Goal: Transaction & Acquisition: Download file/media

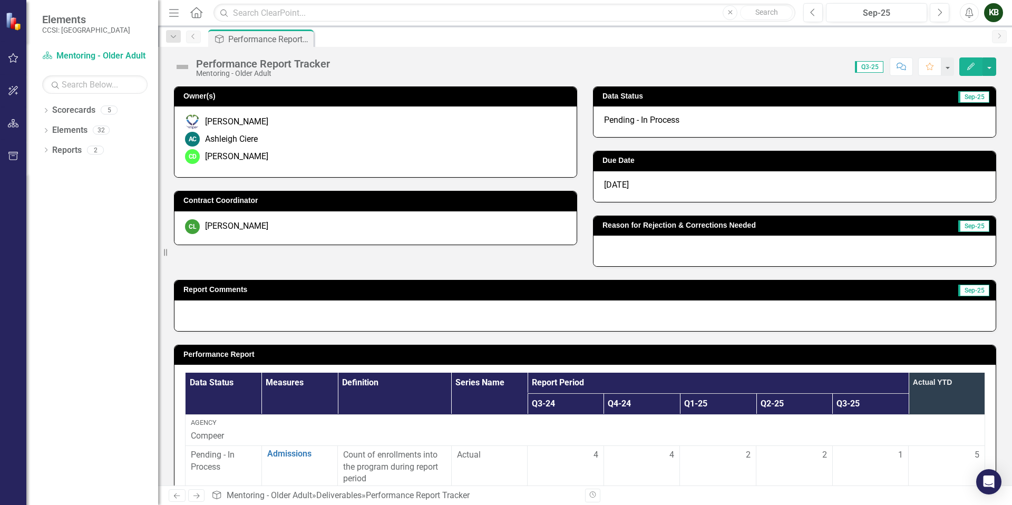
click at [191, 35] on icon "Previous" at bounding box center [193, 36] width 8 height 6
click at [14, 93] on icon "button" at bounding box center [13, 90] width 11 height 8
click at [9, 125] on icon "button" at bounding box center [13, 123] width 11 height 8
click at [11, 59] on icon "button" at bounding box center [13, 58] width 11 height 8
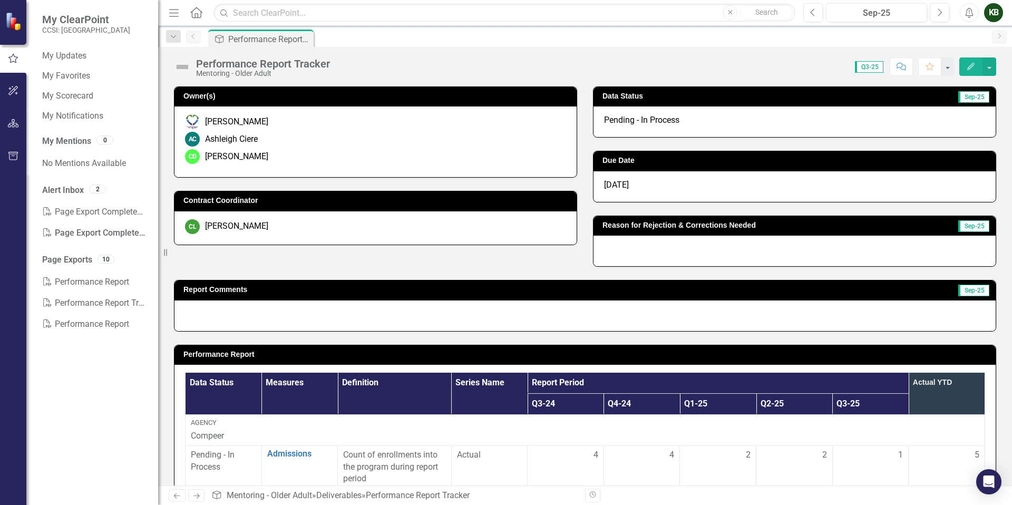
click at [12, 22] on img at bounding box center [14, 21] width 18 height 18
click at [8, 95] on icon "button" at bounding box center [13, 90] width 11 height 8
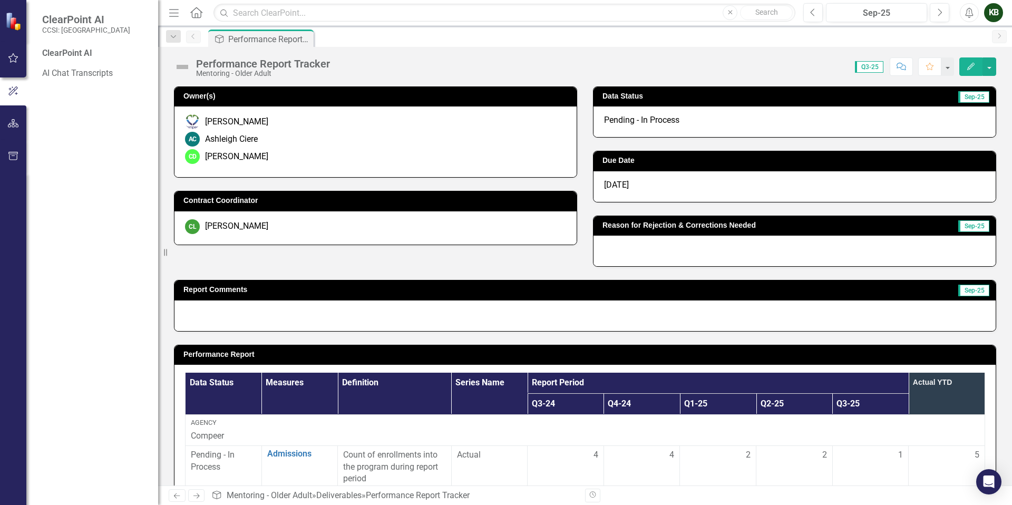
click at [193, 13] on icon "Home" at bounding box center [196, 12] width 14 height 11
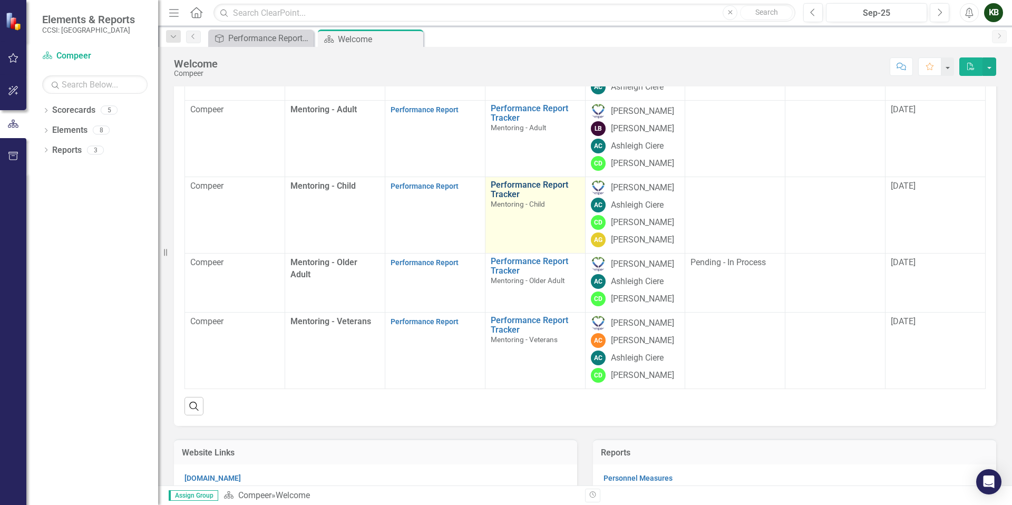
scroll to position [145, 0]
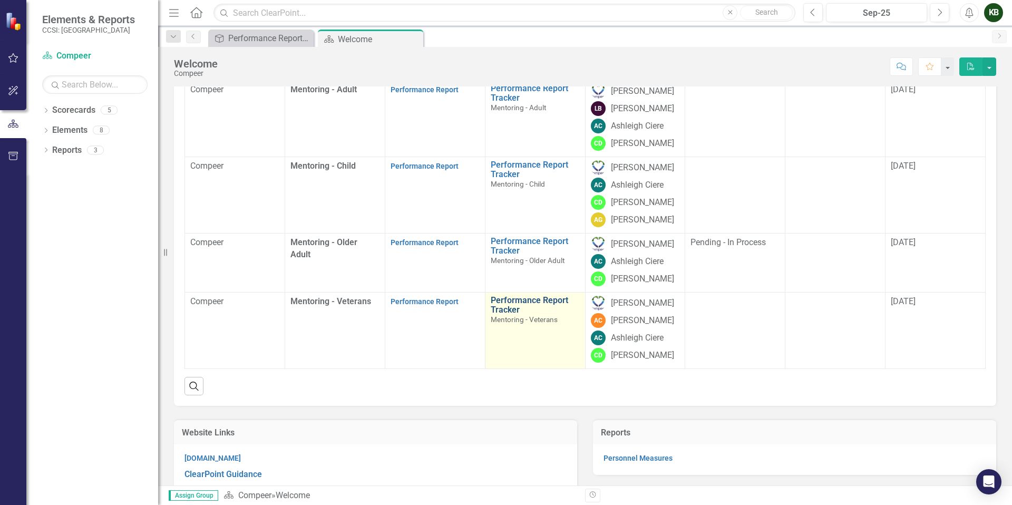
click at [519, 314] on link "Performance Report Tracker" at bounding box center [535, 305] width 89 height 18
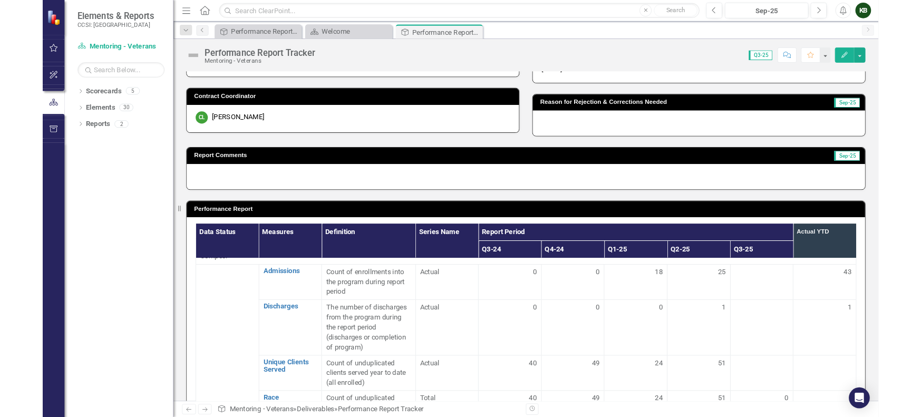
scroll to position [23, 0]
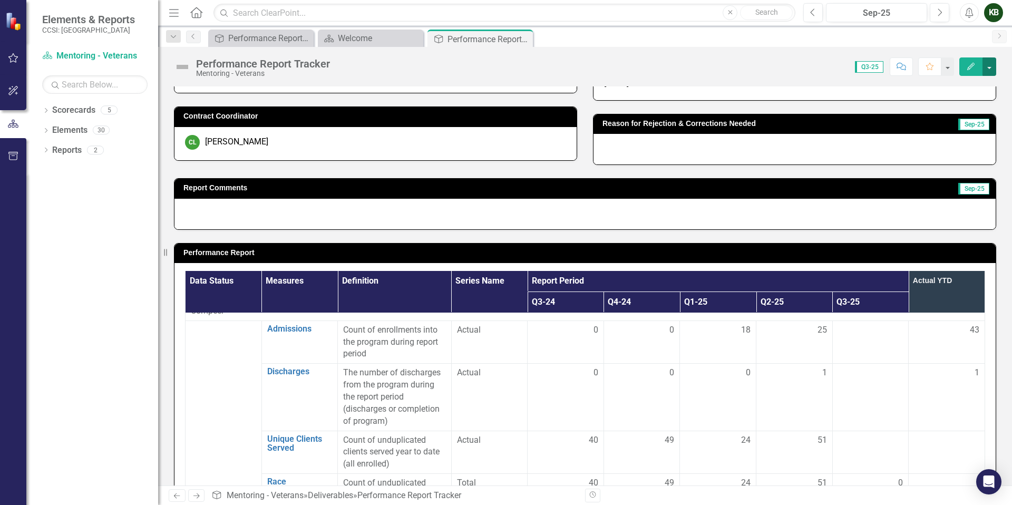
click at [920, 68] on button "button" at bounding box center [989, 66] width 14 height 18
click at [920, 129] on link "PDF Export to PDF" at bounding box center [952, 129] width 85 height 20
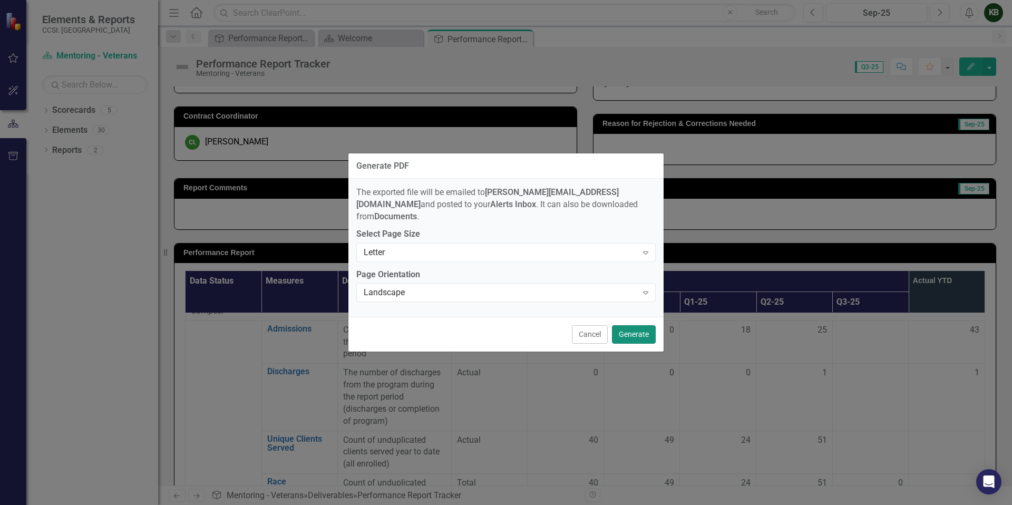
click at [632, 332] on button "Generate" at bounding box center [634, 334] width 44 height 18
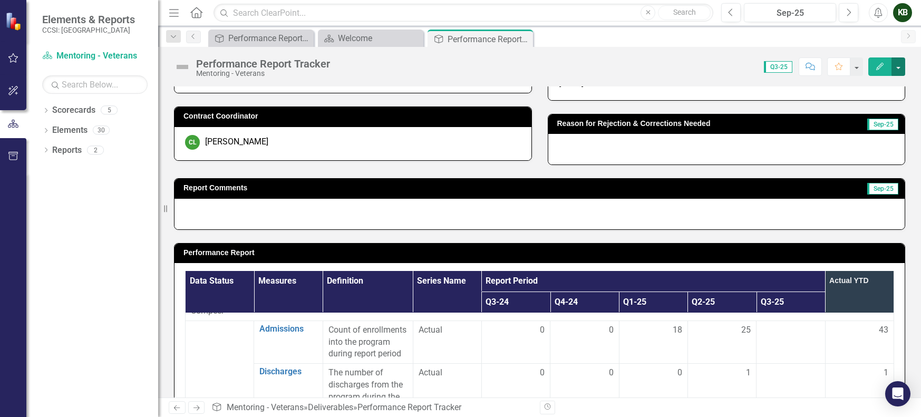
click at [900, 67] on button "button" at bounding box center [898, 66] width 14 height 18
click at [708, 72] on div "Score: 0.00 Q3-25 Completed Comment Favorite Edit" at bounding box center [620, 66] width 570 height 18
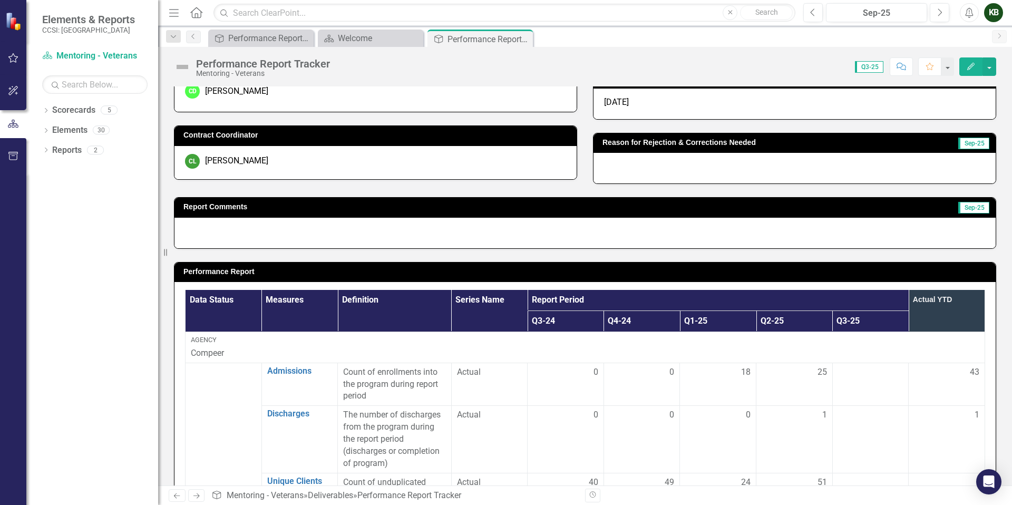
scroll to position [0, 0]
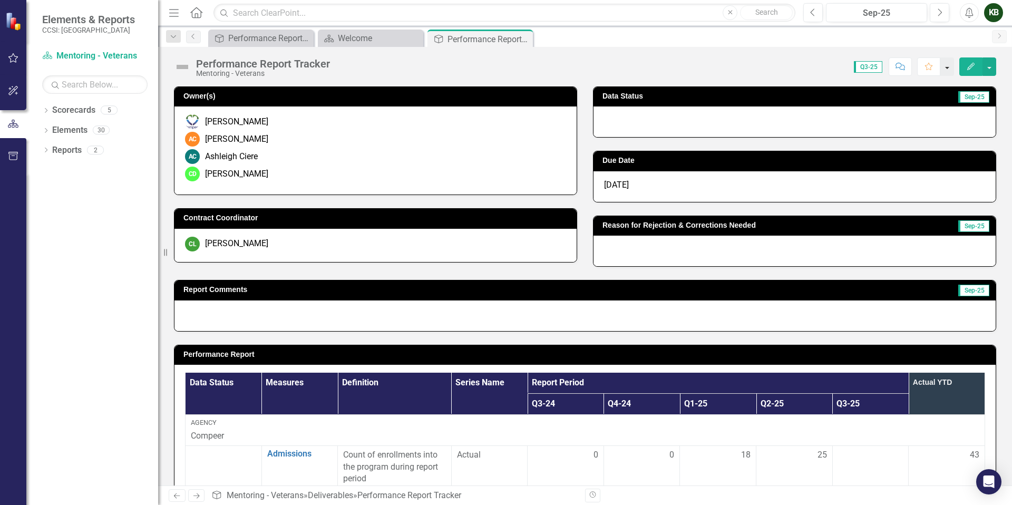
click at [920, 71] on button "button" at bounding box center [947, 66] width 14 height 18
click at [797, 71] on div "Score: 0.00 Q3-25 Completed Comment Favorite Edit" at bounding box center [665, 66] width 661 height 18
click at [199, 14] on icon "Home" at bounding box center [196, 12] width 14 height 11
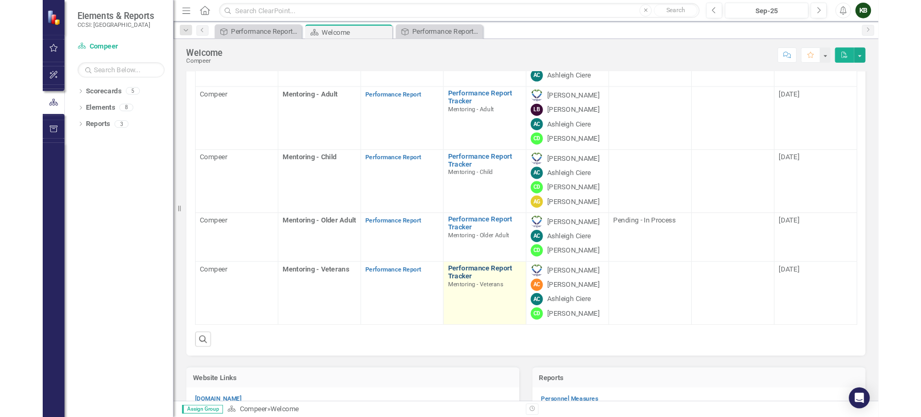
scroll to position [124, 0]
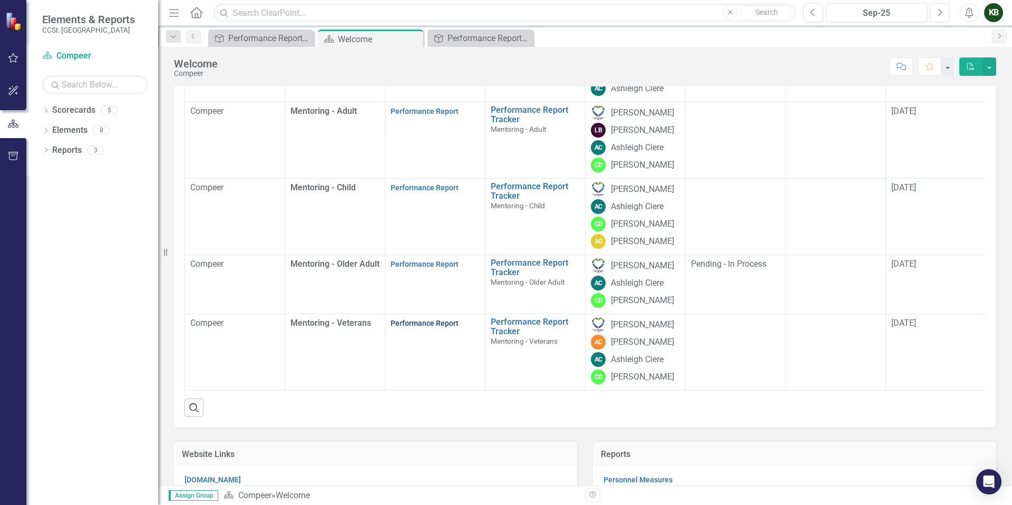
click at [437, 327] on link "Performance Report" at bounding box center [425, 323] width 68 height 8
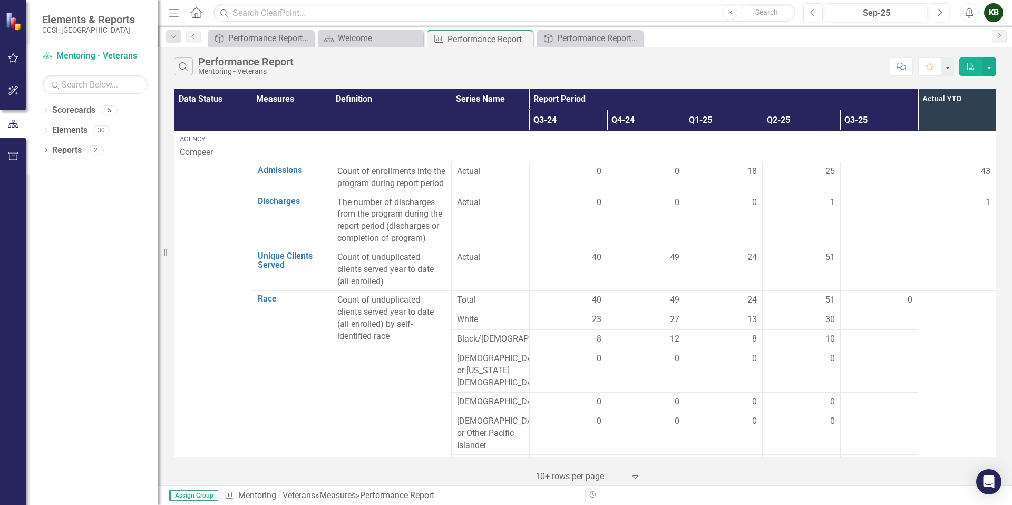
click at [920, 65] on icon "button" at bounding box center [970, 66] width 7 height 7
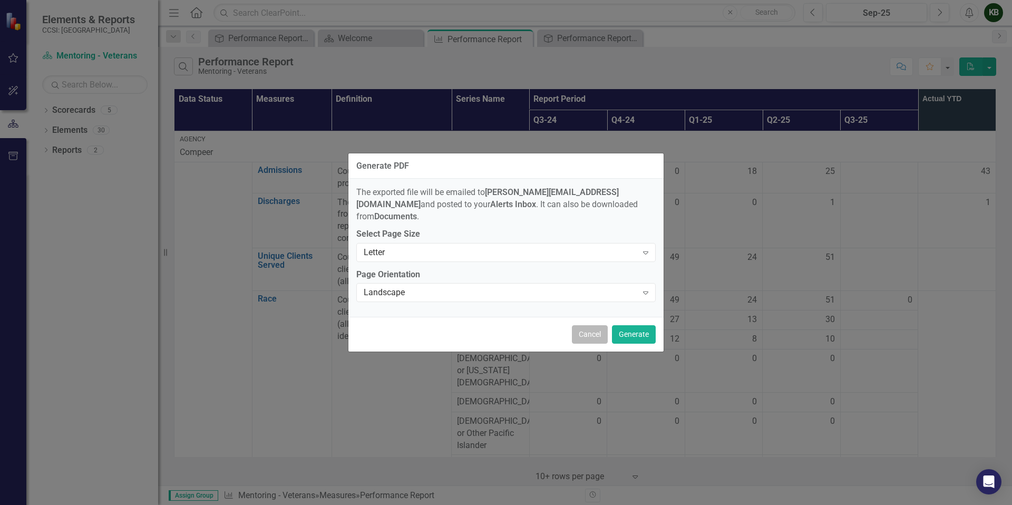
click at [602, 325] on button "Cancel" at bounding box center [590, 334] width 36 height 18
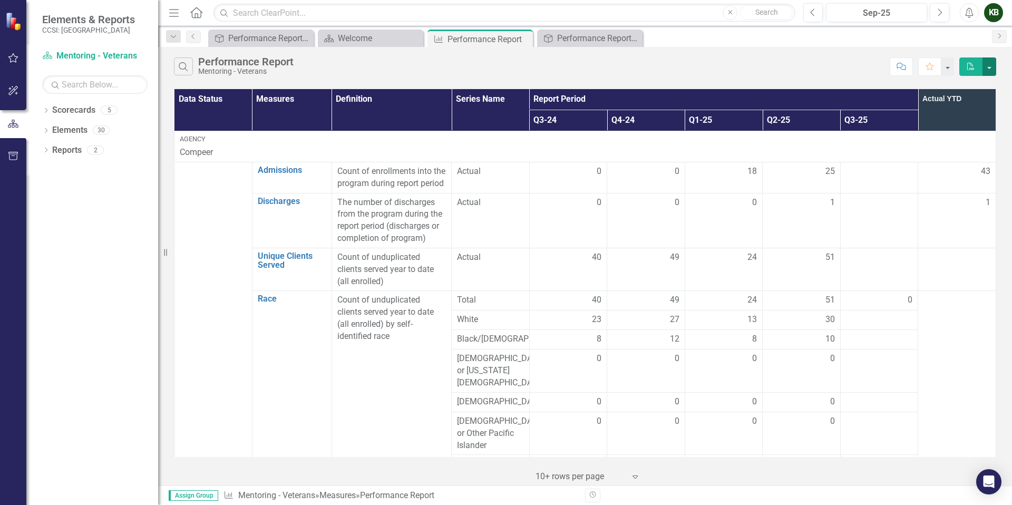
click at [920, 68] on button "button" at bounding box center [989, 66] width 14 height 18
click at [920, 91] on link "PDF Export to PDF" at bounding box center [953, 86] width 83 height 20
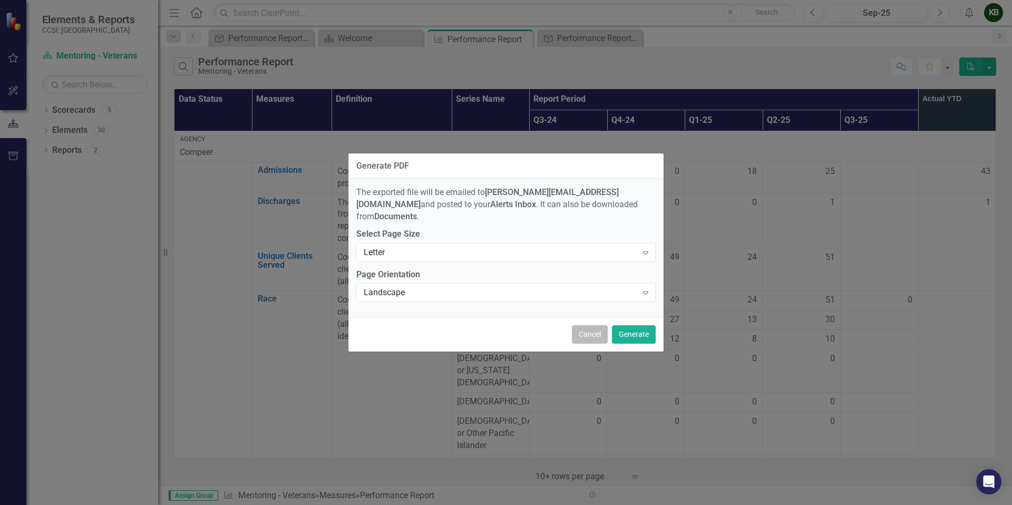
click at [596, 329] on button "Cancel" at bounding box center [590, 334] width 36 height 18
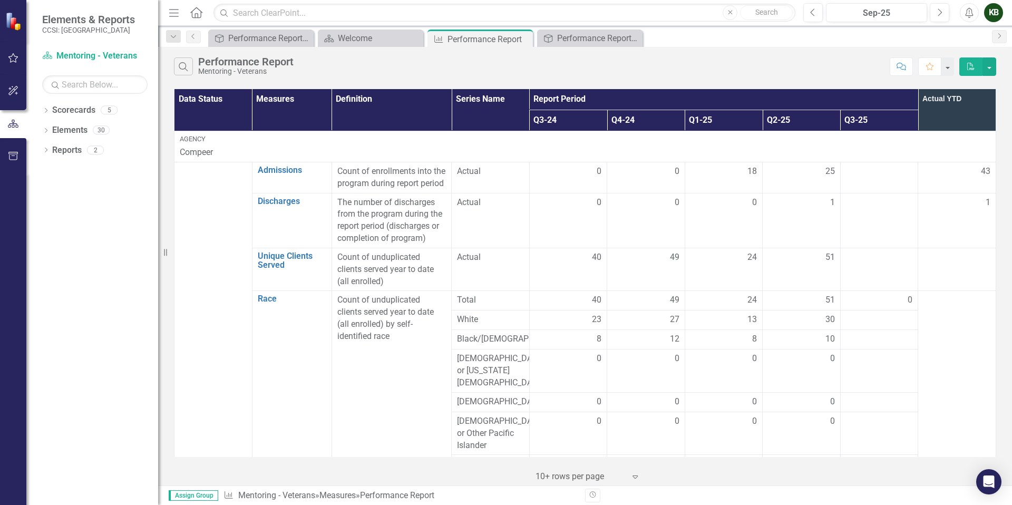
click at [920, 66] on button "PDF" at bounding box center [970, 66] width 23 height 18
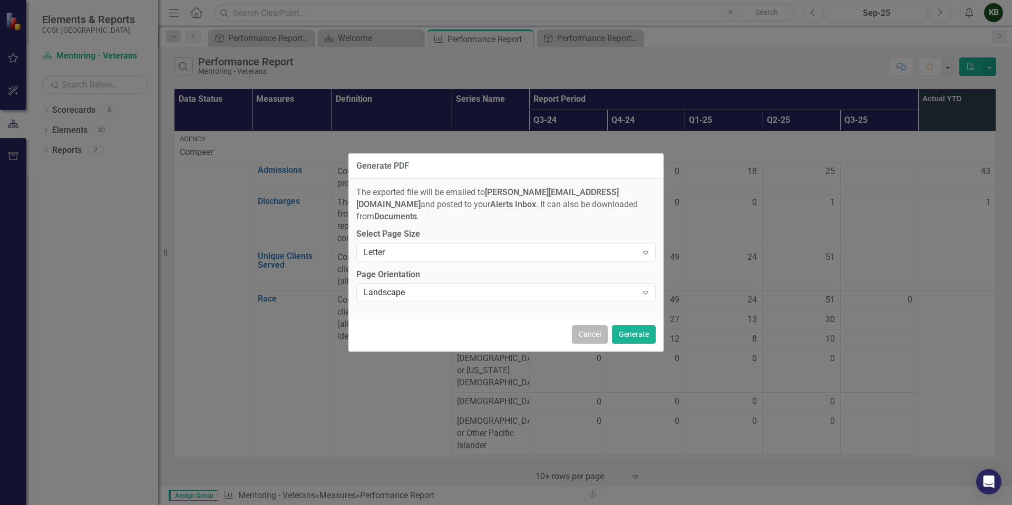
click at [592, 334] on button "Cancel" at bounding box center [590, 334] width 36 height 18
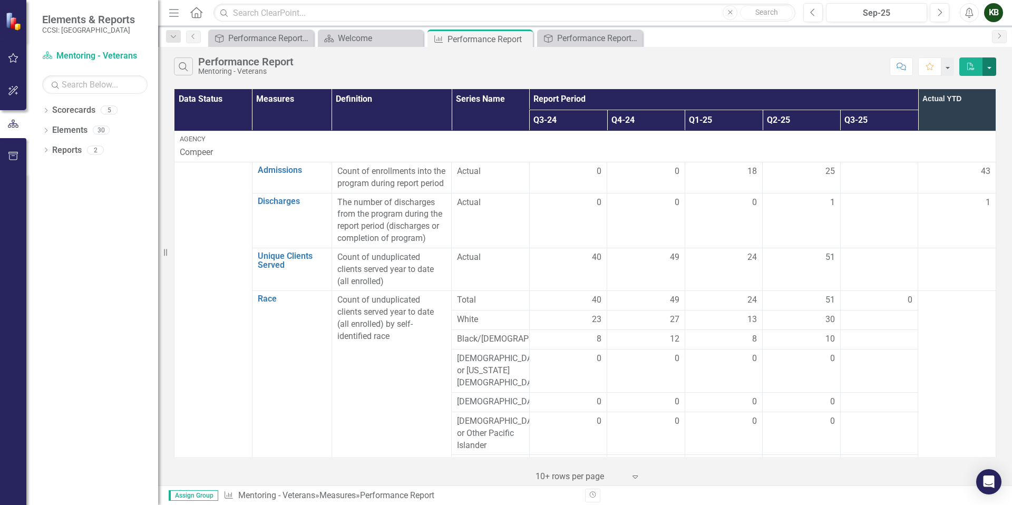
click at [920, 70] on button "button" at bounding box center [989, 66] width 14 height 18
click at [920, 84] on link "PDF Export to PDF" at bounding box center [953, 86] width 83 height 20
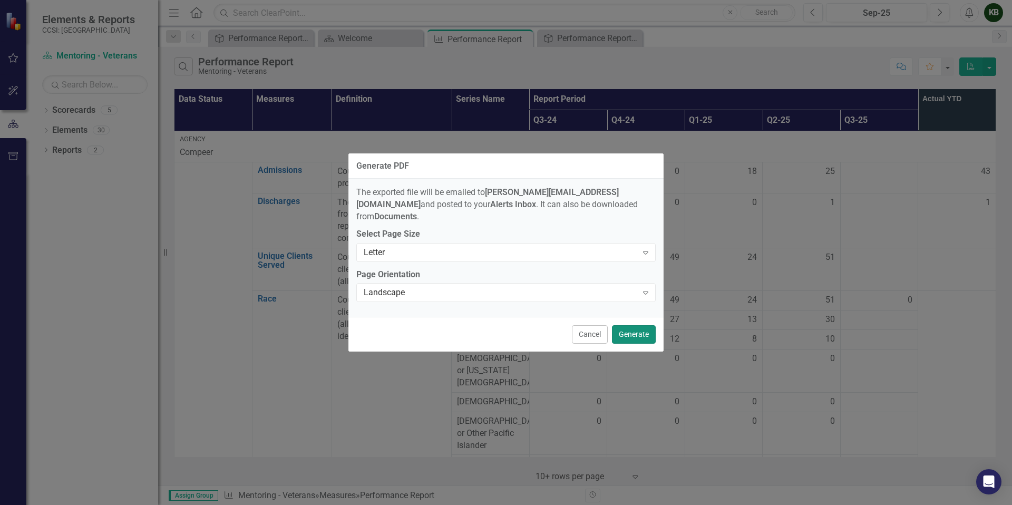
click at [631, 331] on button "Generate" at bounding box center [634, 334] width 44 height 18
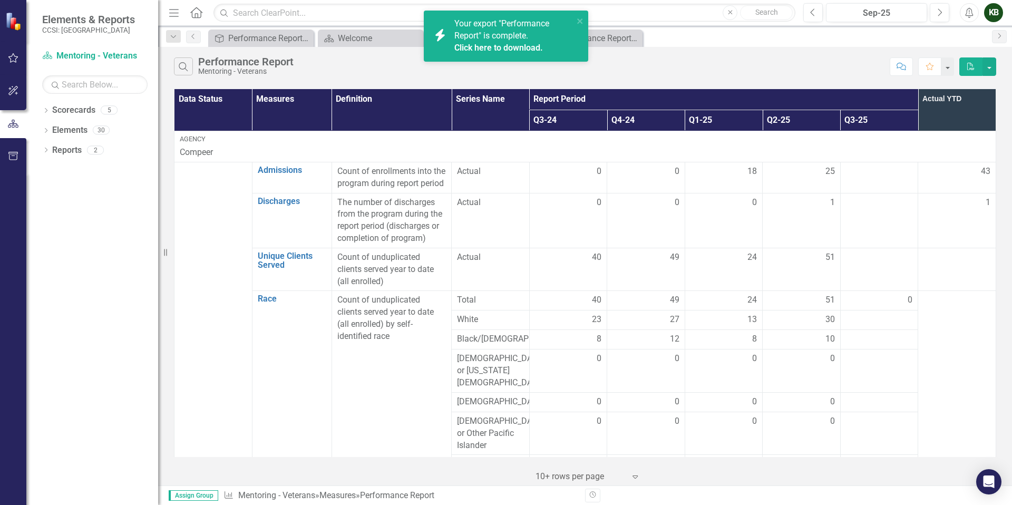
click at [511, 42] on div "Click here to download." at bounding box center [512, 48] width 116 height 12
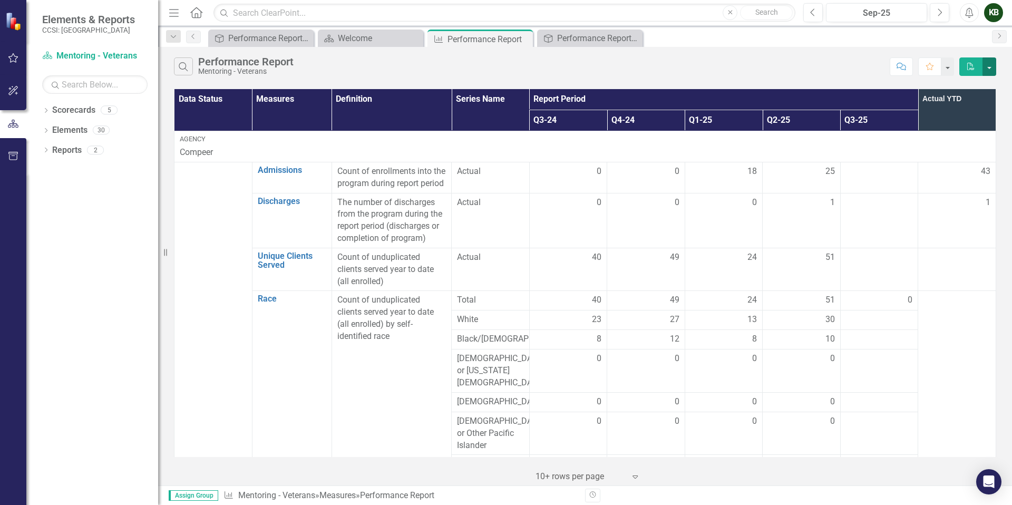
click at [920, 64] on button "button" at bounding box center [989, 66] width 14 height 18
